Goal: Find specific page/section: Find specific page/section

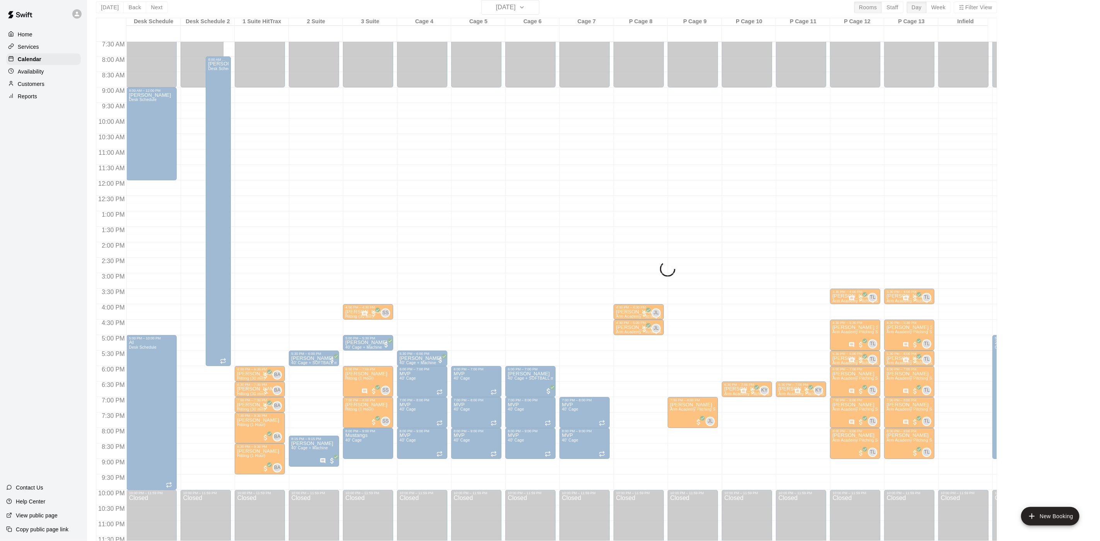
scroll to position [253, 0]
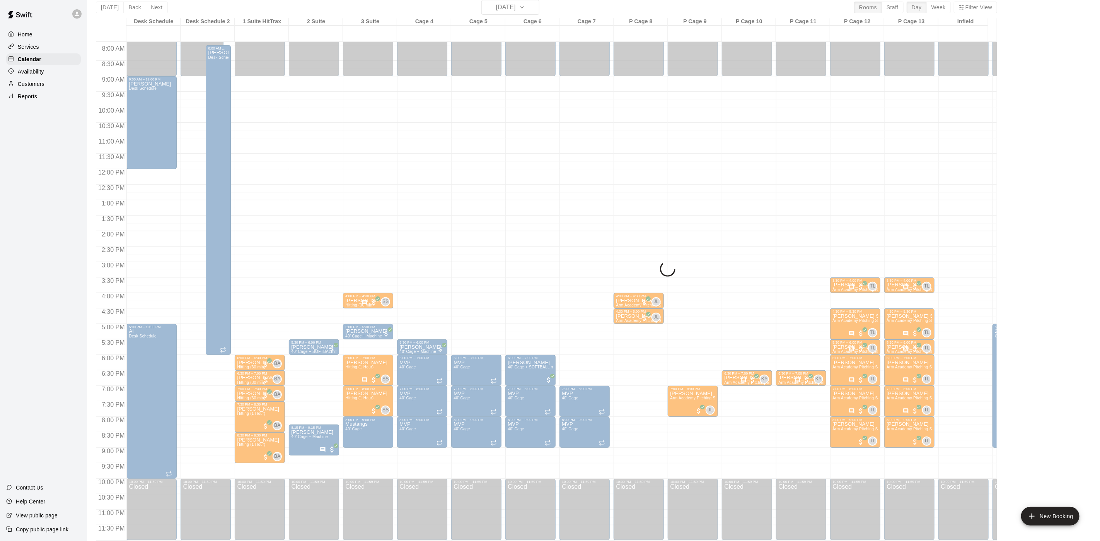
click at [393, 208] on div at bounding box center [370, 212] width 54 height 8
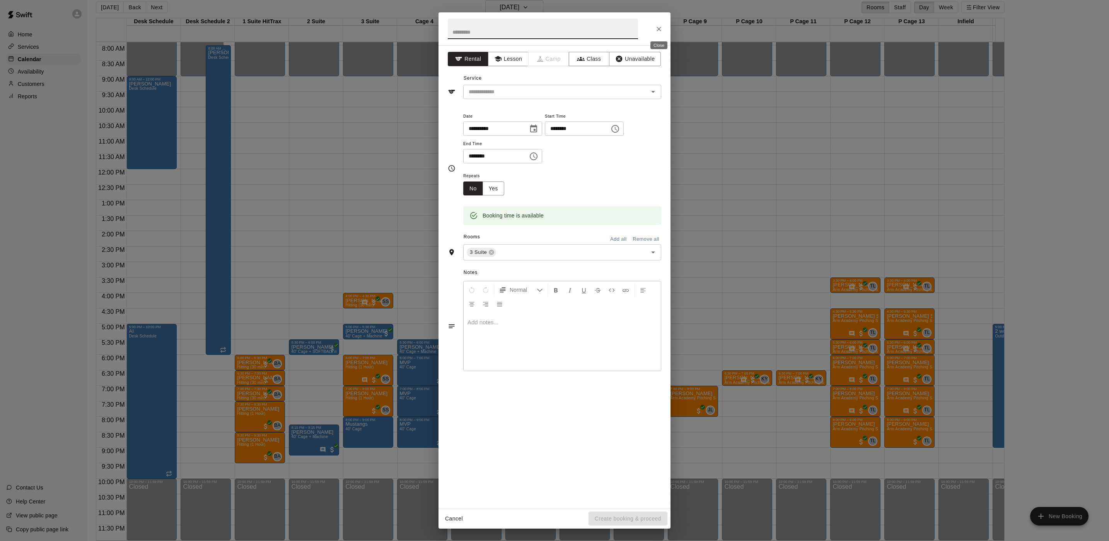
click at [660, 31] on icon "Close" at bounding box center [659, 29] width 5 height 5
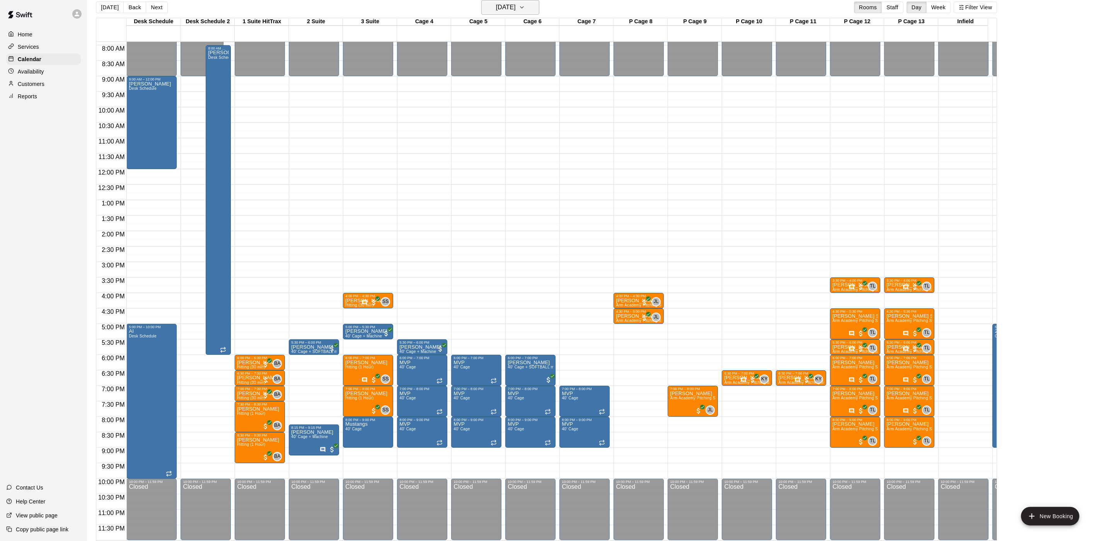
click at [525, 5] on icon "button" at bounding box center [522, 7] width 6 height 9
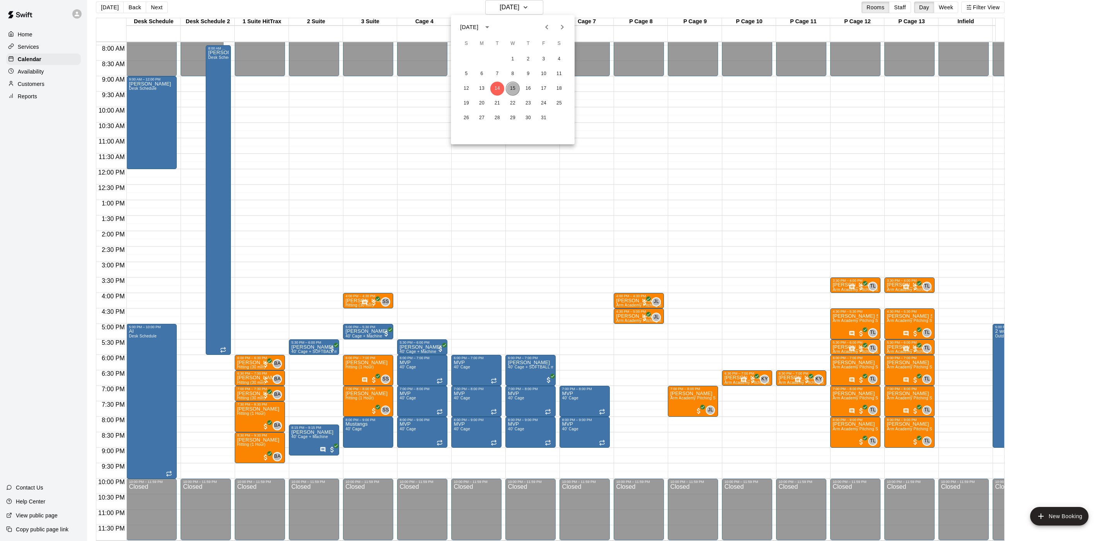
click at [515, 85] on button "15" at bounding box center [513, 89] width 14 height 14
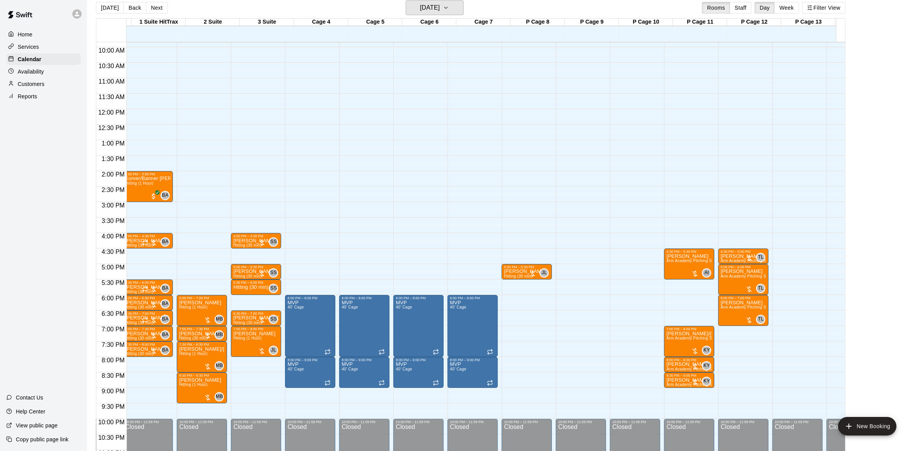
scroll to position [0, 112]
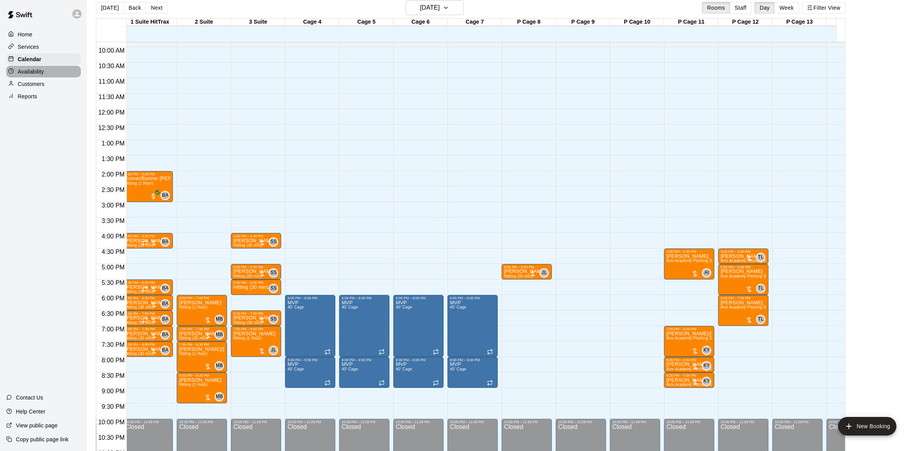
click at [29, 75] on p "Availability" at bounding box center [31, 72] width 26 height 8
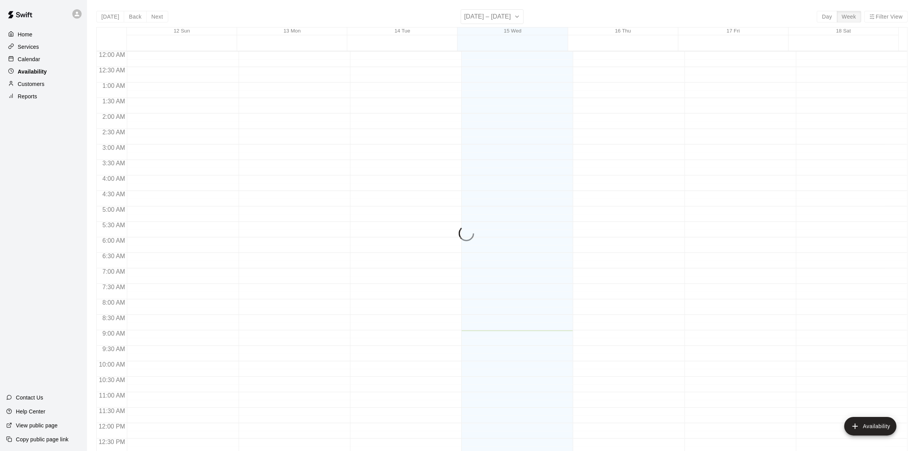
scroll to position [279, 0]
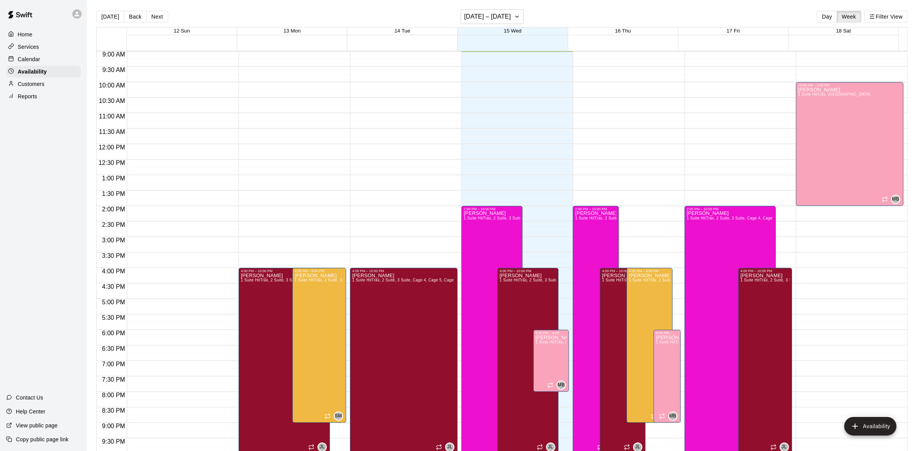
click at [34, 57] on p "Calendar" at bounding box center [29, 59] width 22 height 8
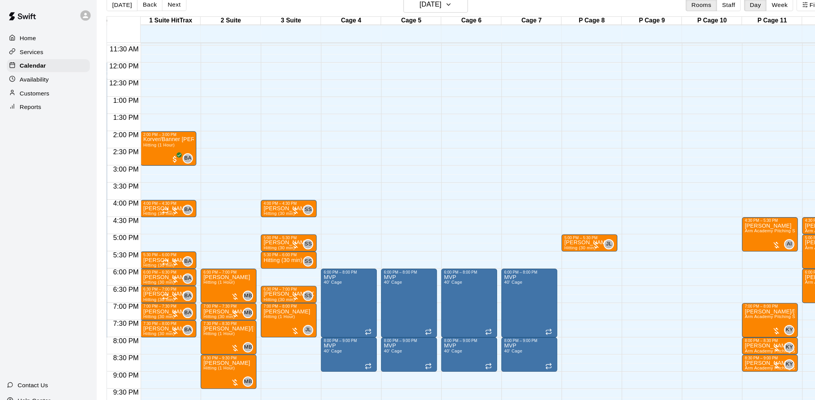
scroll to position [354, 108]
